Goal: Find specific page/section: Find specific page/section

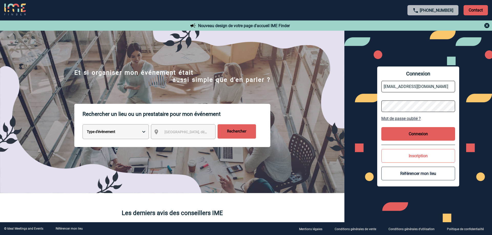
click at [431, 128] on button "Connexion" at bounding box center [418, 134] width 74 height 14
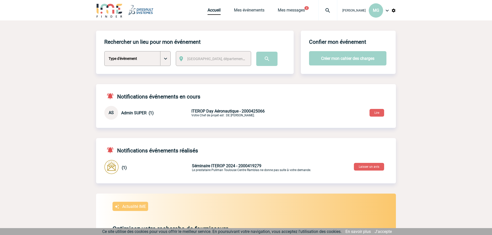
click at [210, 110] on span "ITEROP Day Aéronautique - 2000425066" at bounding box center [227, 111] width 73 height 5
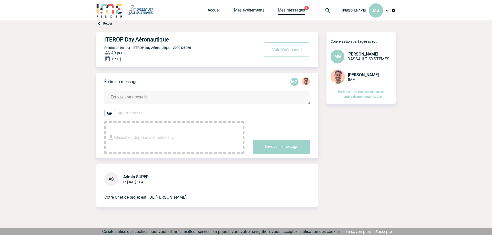
click at [286, 9] on link "Mes messages" at bounding box center [291, 11] width 27 height 7
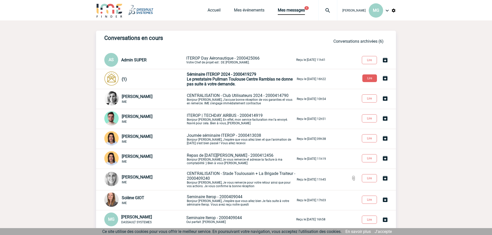
click at [213, 60] on span "ITEROP Day Aéronautique - 2000425066" at bounding box center [222, 58] width 73 height 5
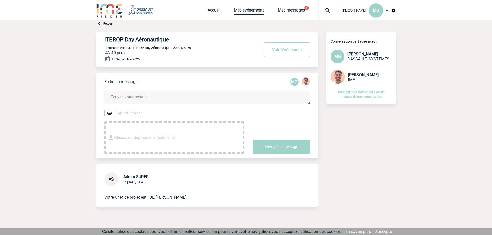
click at [246, 10] on link "Mes événements" at bounding box center [249, 11] width 30 height 7
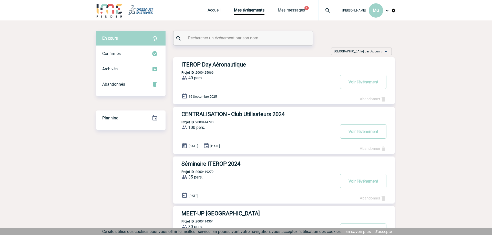
click at [234, 65] on h3 "ITEROP Day Aéronautique" at bounding box center [258, 64] width 154 height 6
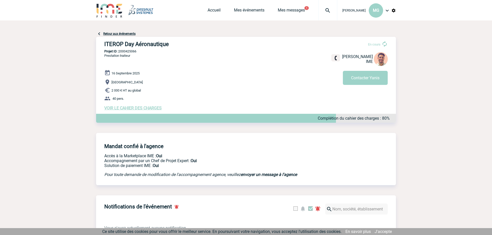
click at [99, 34] on img at bounding box center [99, 34] width 6 height 6
